Goal: Task Accomplishment & Management: Manage account settings

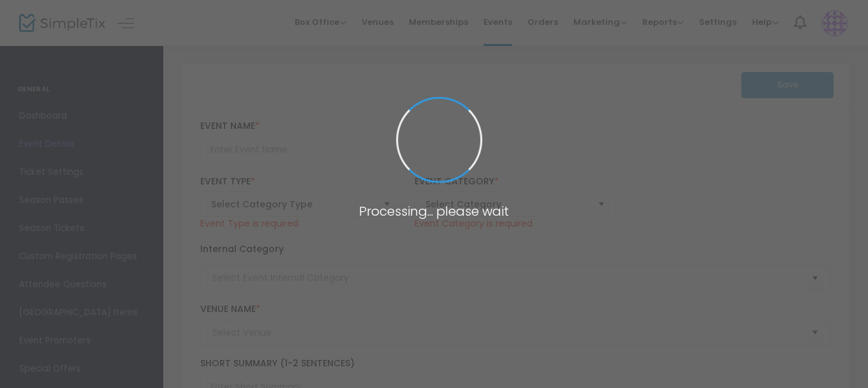
type input "[DEMOGRAPHIC_DATA][PERSON_NAME]"
type textarea "Set in a small [US_STATE] town post WWII, the town is faced with the revelation…"
checkbox input "true"
type input "Buy Tickets"
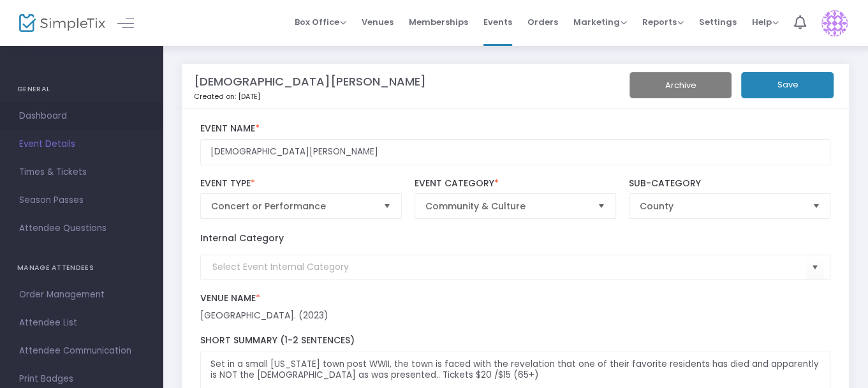
click at [40, 114] on span "Dashboard" at bounding box center [81, 116] width 124 height 17
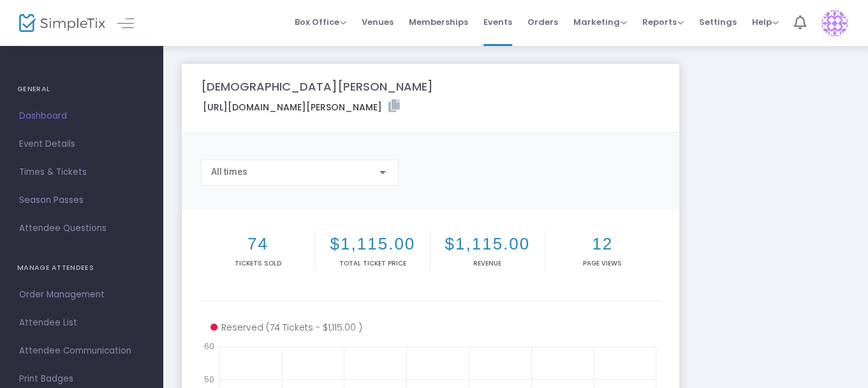
scroll to position [128, 0]
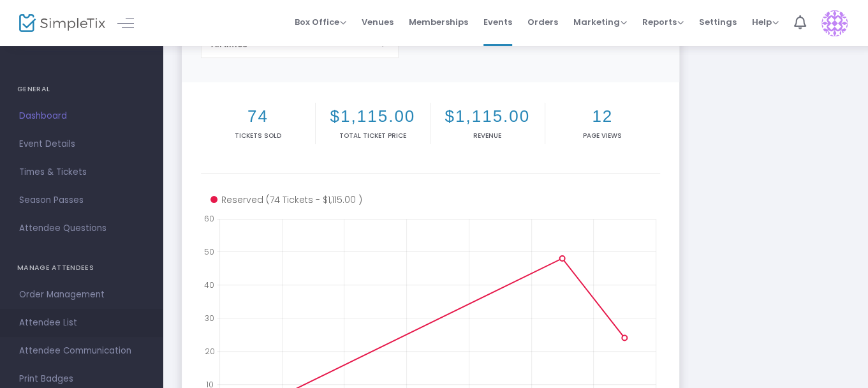
click at [48, 320] on span "Attendee List" at bounding box center [81, 322] width 124 height 17
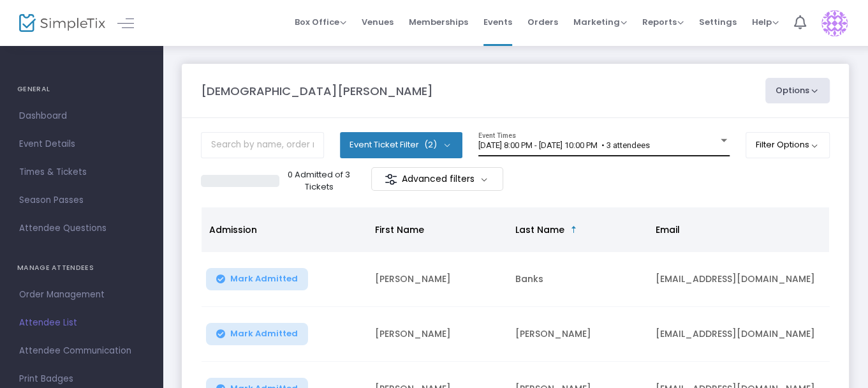
click at [721, 141] on div at bounding box center [724, 140] width 6 height 3
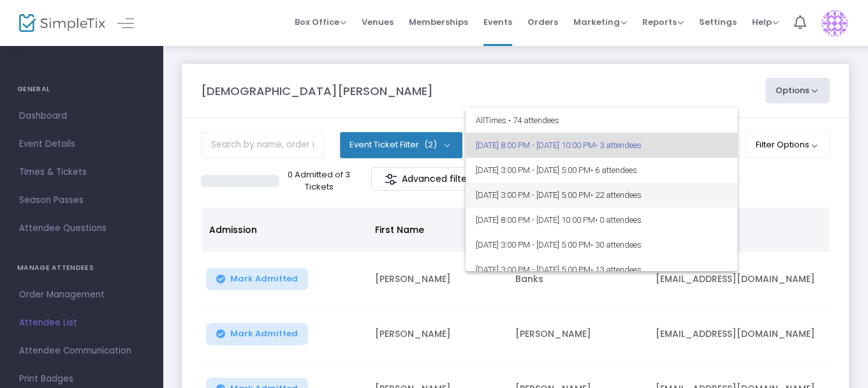
scroll to position [11, 0]
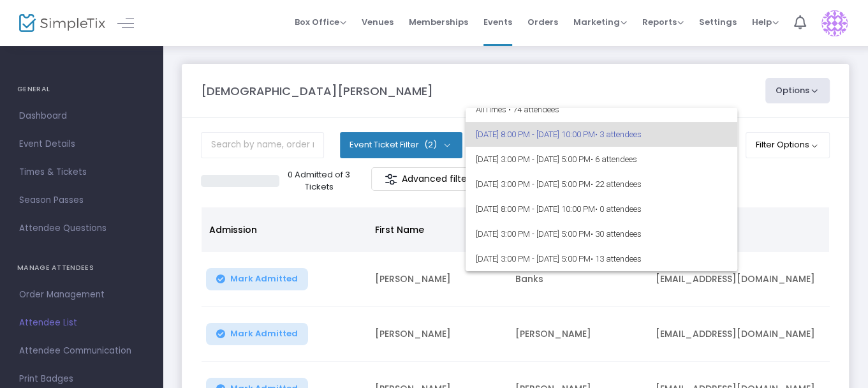
click at [796, 192] on div at bounding box center [434, 194] width 868 height 388
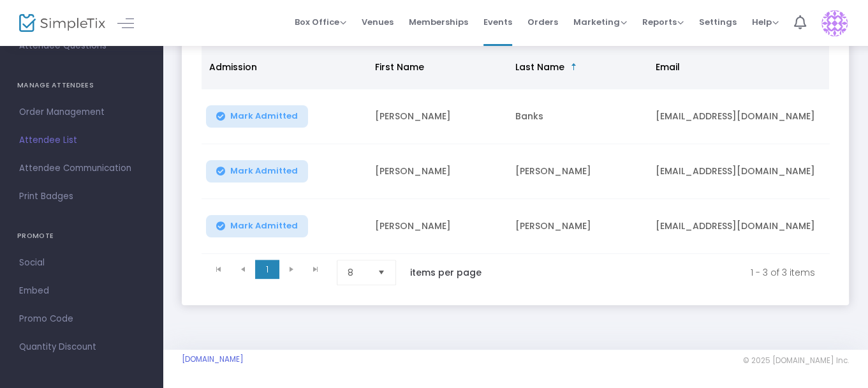
scroll to position [0, 0]
